Goal: Find specific page/section: Find specific page/section

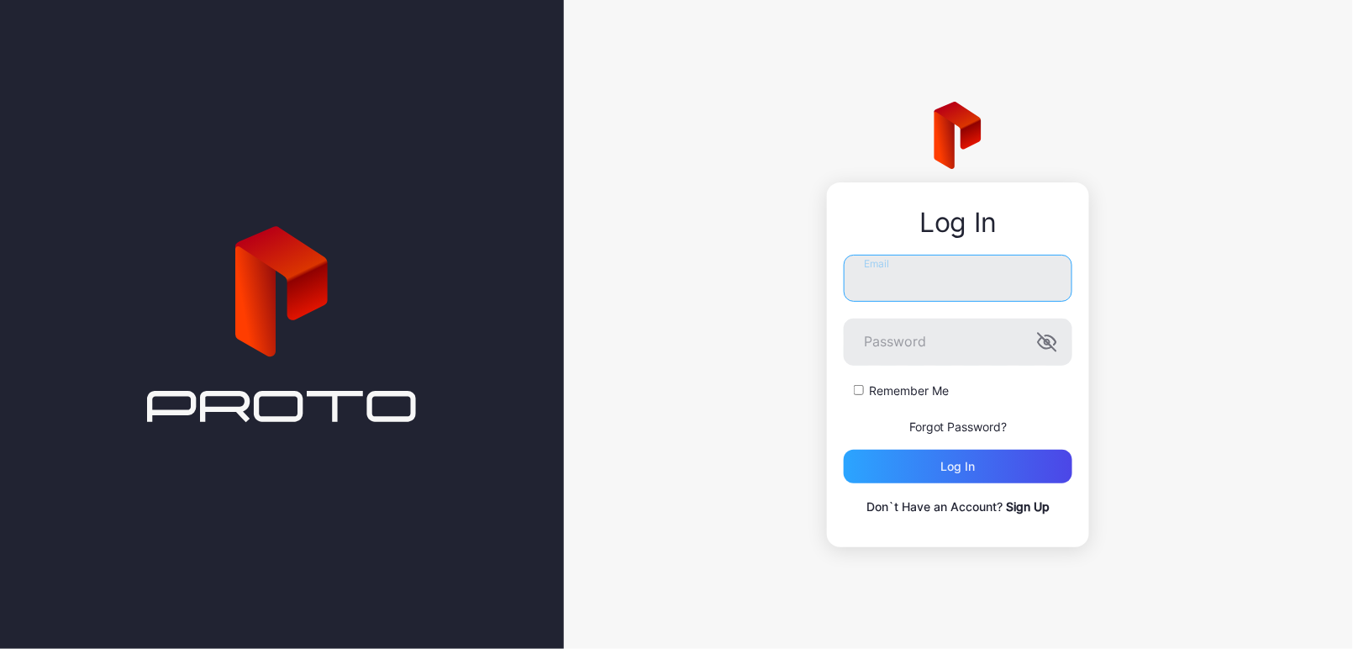
type input "**********"
click at [958, 466] on button "Log in" at bounding box center [958, 467] width 229 height 34
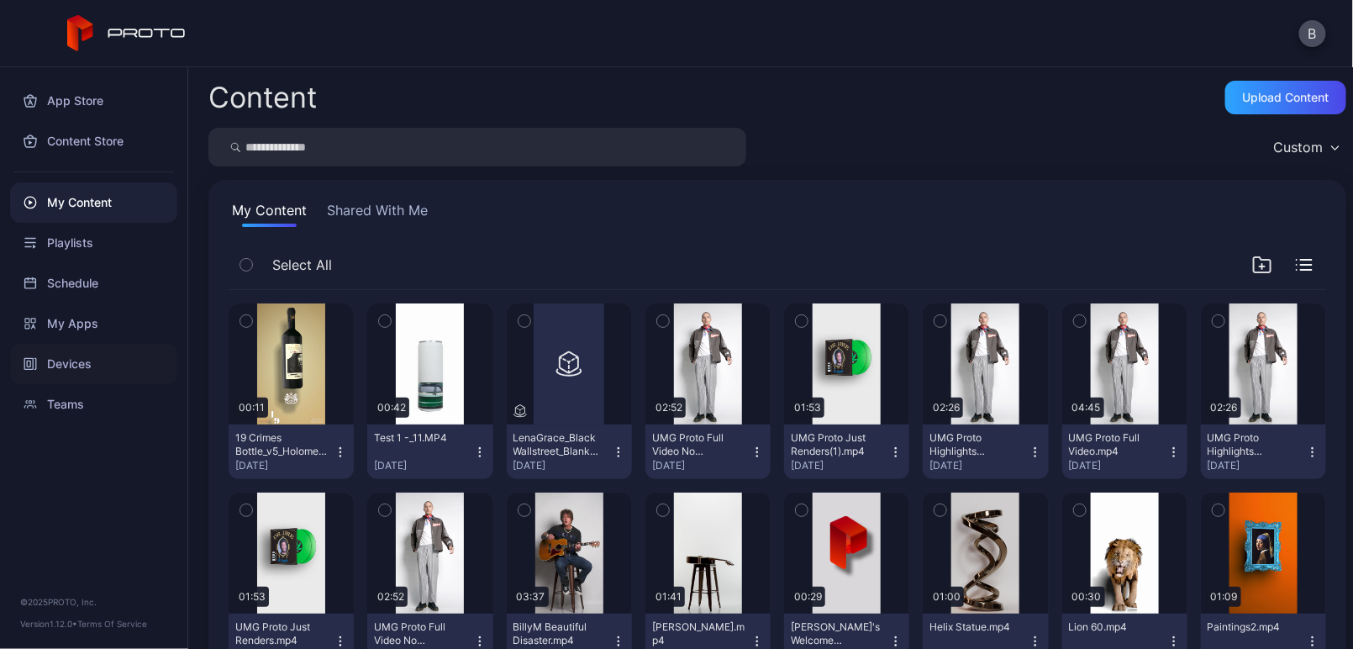
click at [96, 362] on div "Devices" at bounding box center [93, 364] width 167 height 40
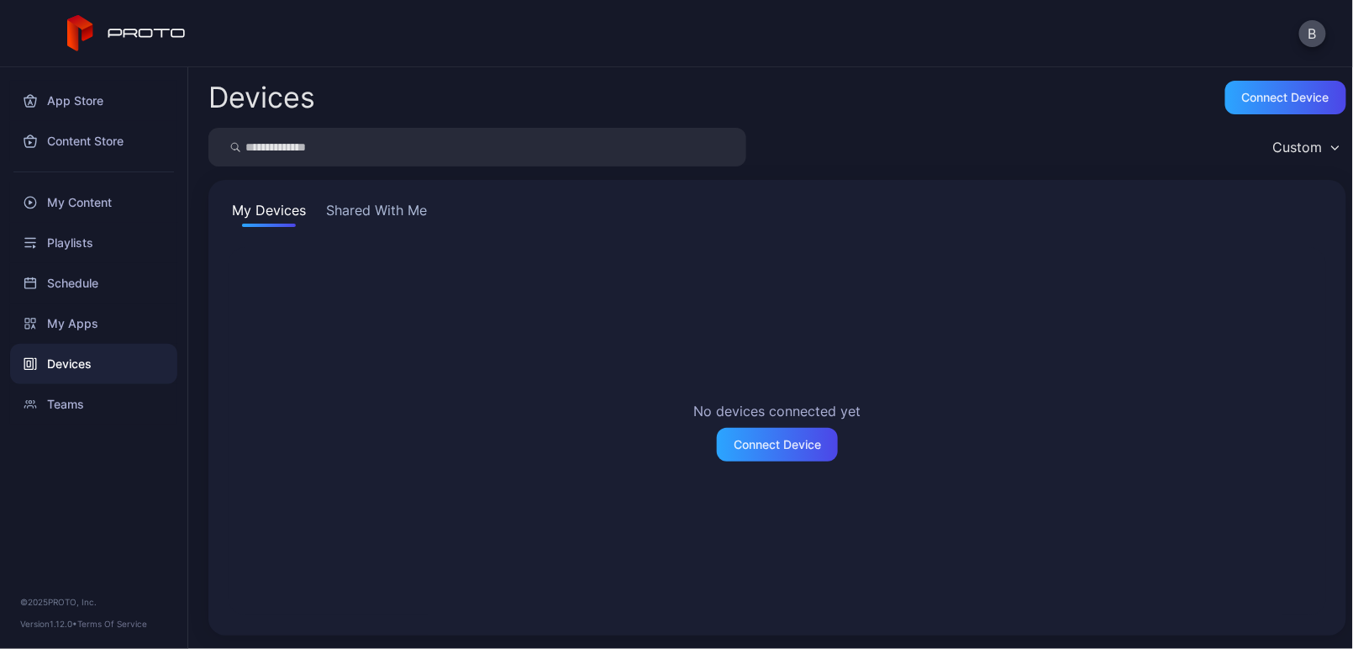
click at [394, 211] on button "Shared With Me" at bounding box center [377, 213] width 108 height 27
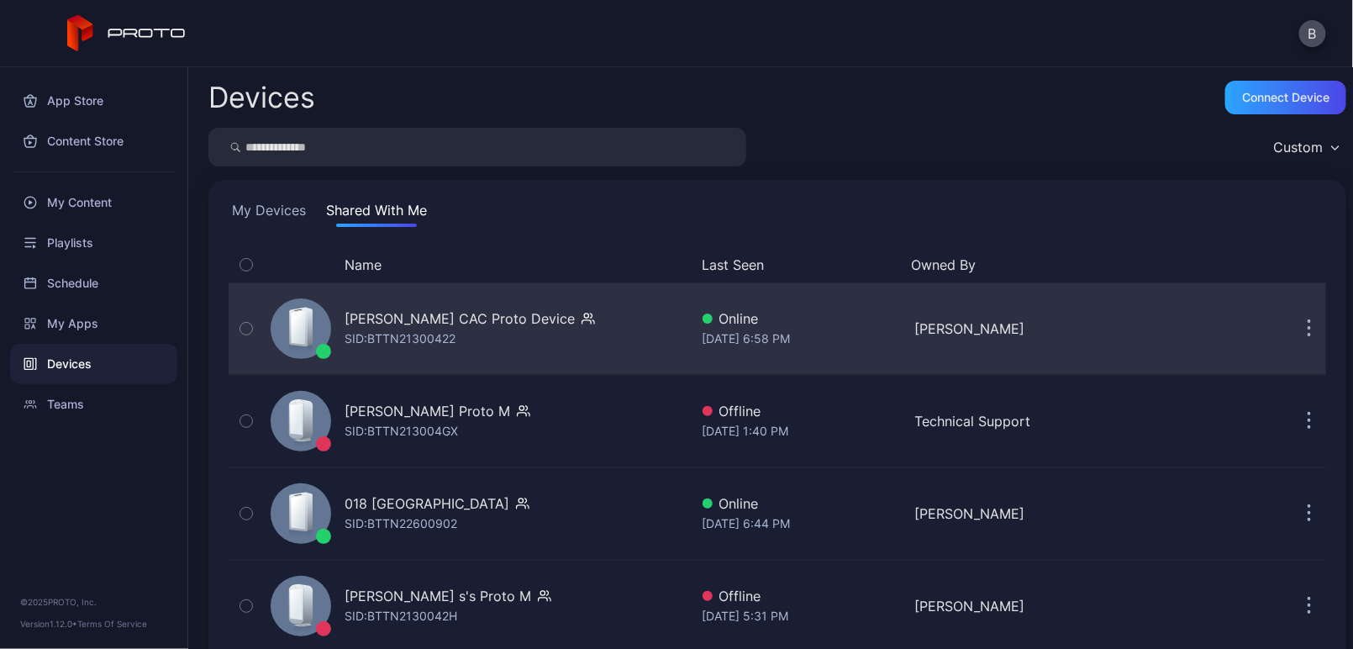
click at [564, 322] on div "[PERSON_NAME] CAC Proto Device SID: BTTN21300422" at bounding box center [476, 329] width 425 height 84
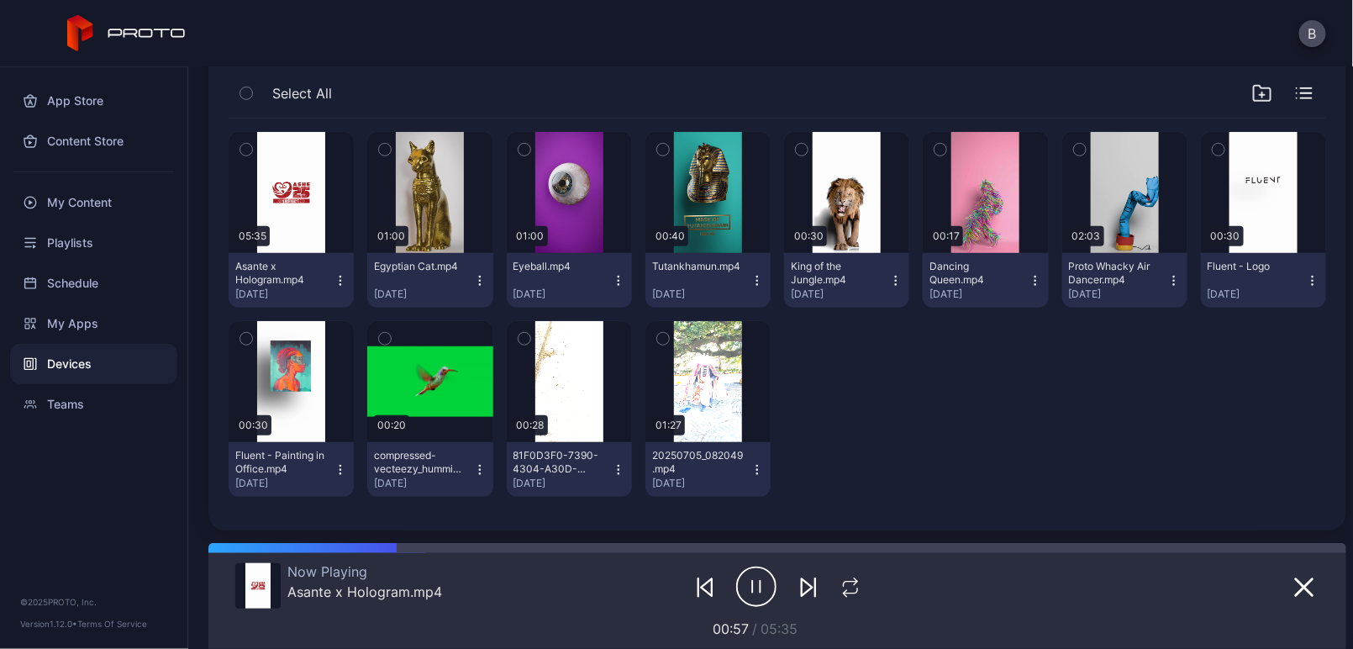
scroll to position [288, 0]
click at [339, 278] on icon "button" at bounding box center [340, 281] width 13 height 13
click at [1037, 384] on div "05:35 Asante x Hologram.mp4 [DATE] 01:00 Egyptian Cat.mp4 [DATE] 01:00 Eyeball.…" at bounding box center [778, 315] width 1098 height 392
click at [119, 203] on div "My Content" at bounding box center [93, 202] width 167 height 40
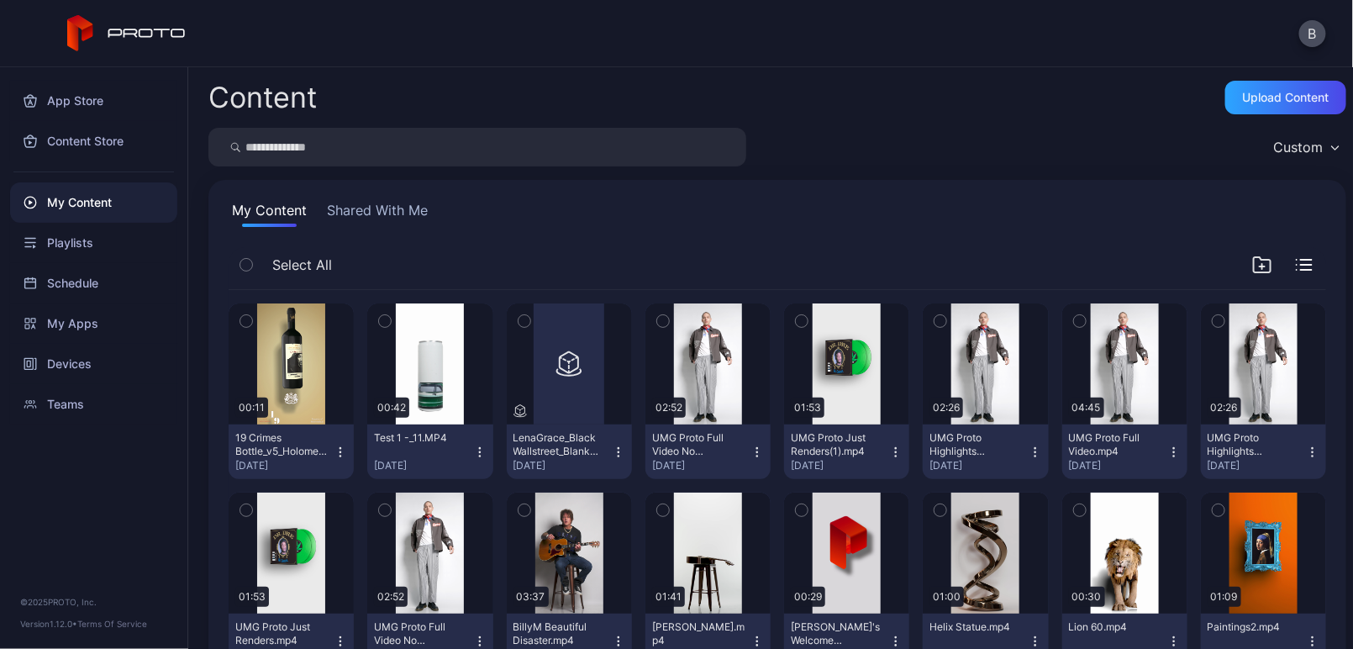
click at [361, 209] on button "Shared With Me" at bounding box center [378, 213] width 108 height 27
